Goal: Information Seeking & Learning: Learn about a topic

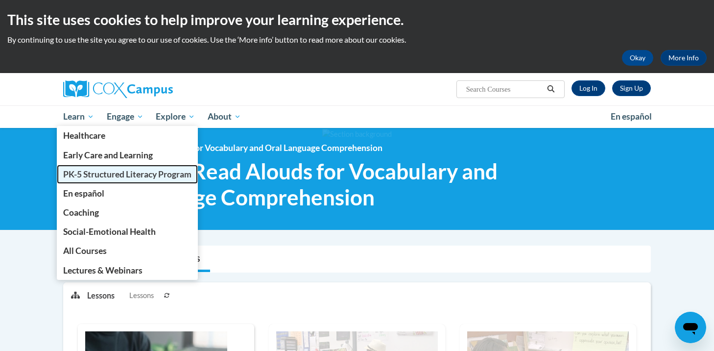
click at [84, 174] on span "PK-5 Structured Literacy Program" at bounding box center [127, 174] width 128 height 10
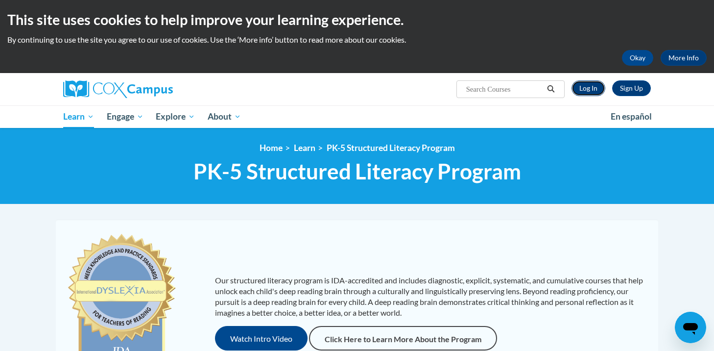
click at [574, 87] on link "Log In" at bounding box center [588, 88] width 34 height 16
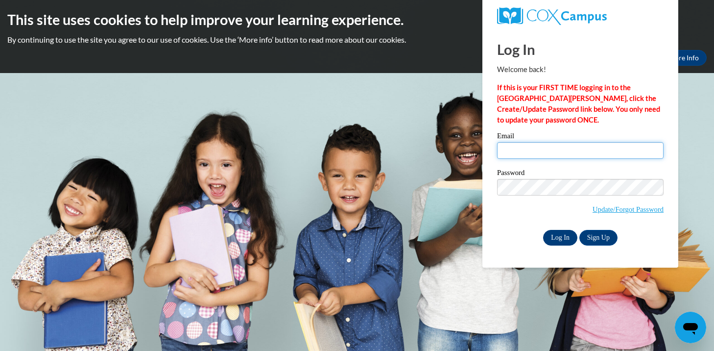
type input "mfoshagfickbohm@mtsd.k12.wi.us"
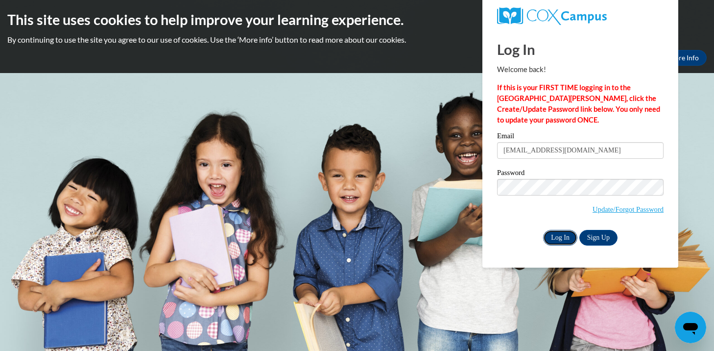
click at [554, 237] on input "Log In" at bounding box center [560, 238] width 34 height 16
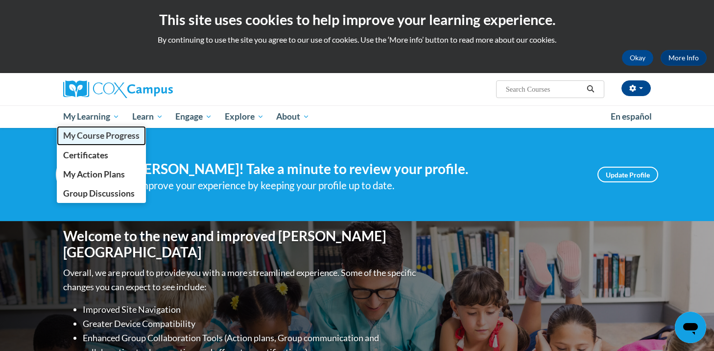
click at [109, 136] on span "My Course Progress" at bounding box center [101, 135] width 76 height 10
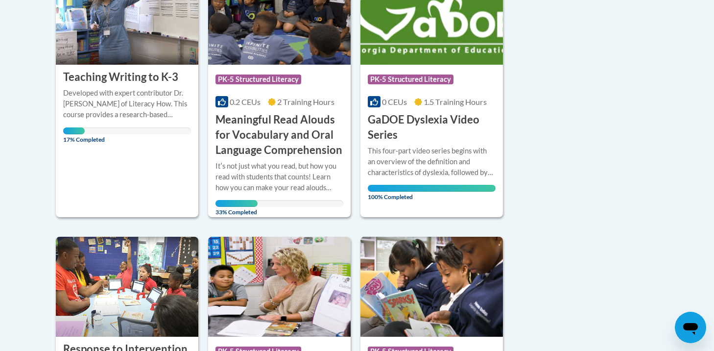
scroll to position [299, 0]
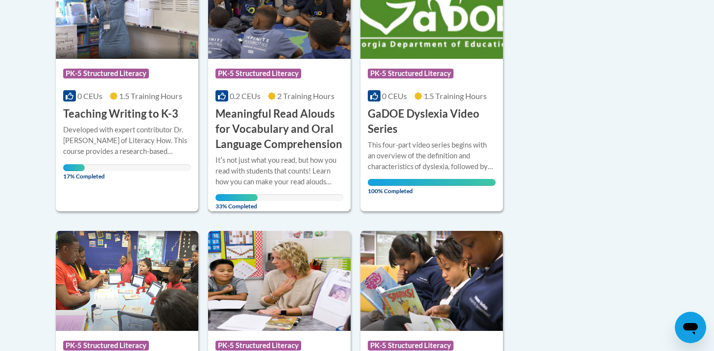
click at [280, 116] on h3 "Meaningful Read Alouds for Vocabulary and Oral Language Comprehension" at bounding box center [279, 128] width 128 height 45
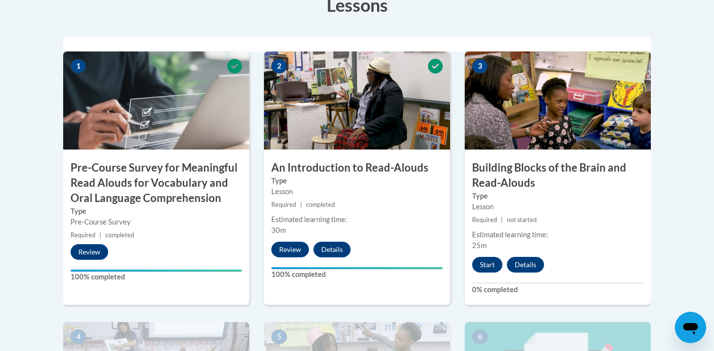
scroll to position [395, 0]
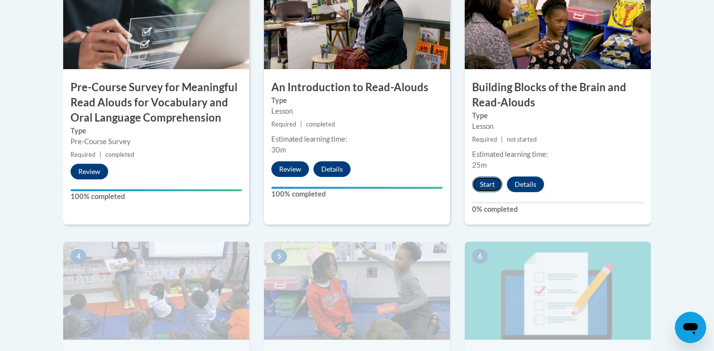
click at [485, 179] on button "Start" at bounding box center [487, 184] width 30 height 16
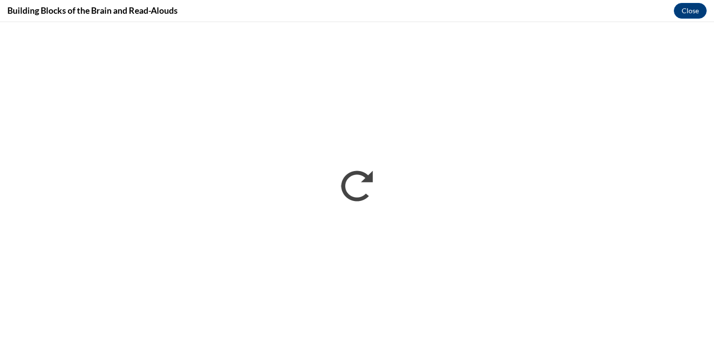
scroll to position [0, 0]
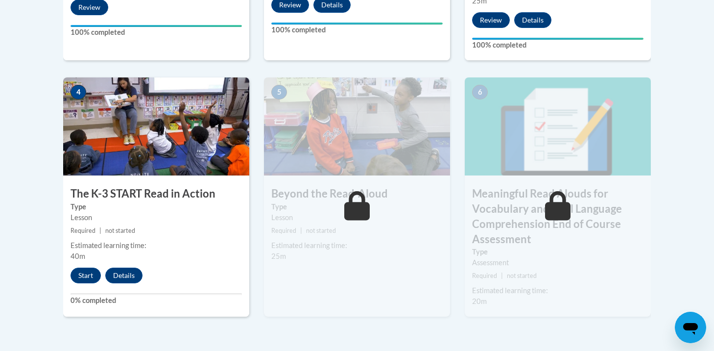
scroll to position [565, 0]
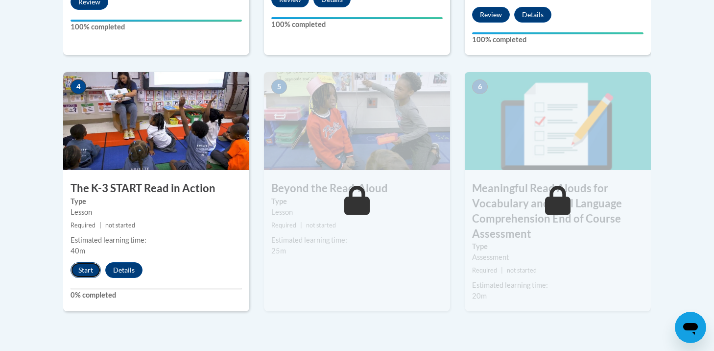
click at [85, 268] on button "Start" at bounding box center [86, 270] width 30 height 16
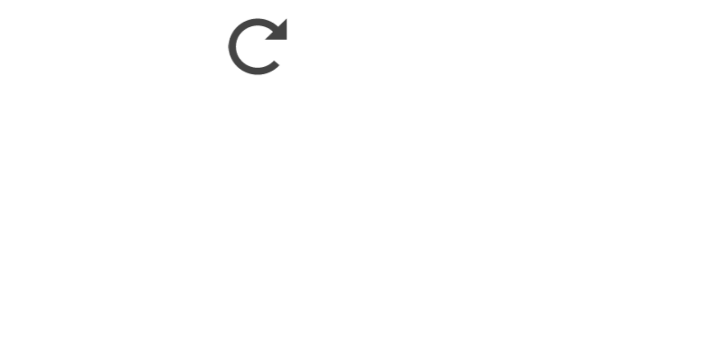
scroll to position [564, 0]
